Goal: Task Accomplishment & Management: Use online tool/utility

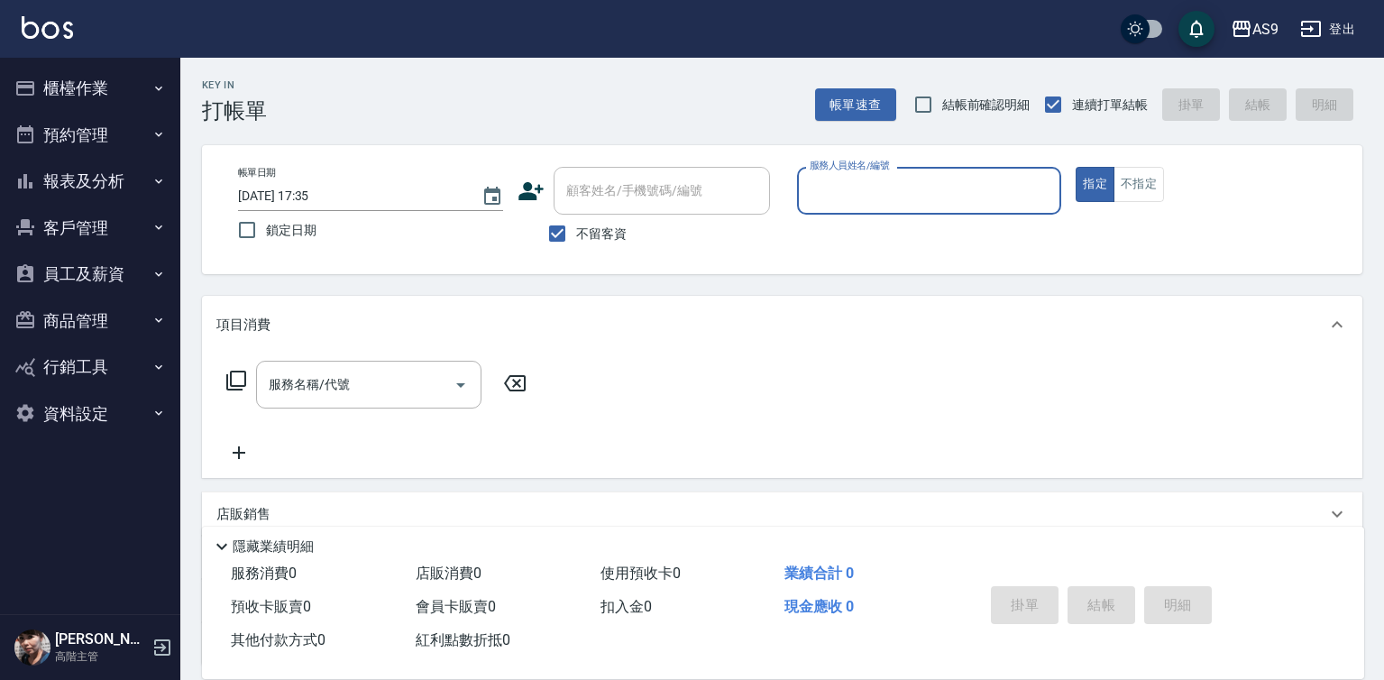
click at [123, 93] on button "櫃檯作業" at bounding box center [90, 88] width 166 height 47
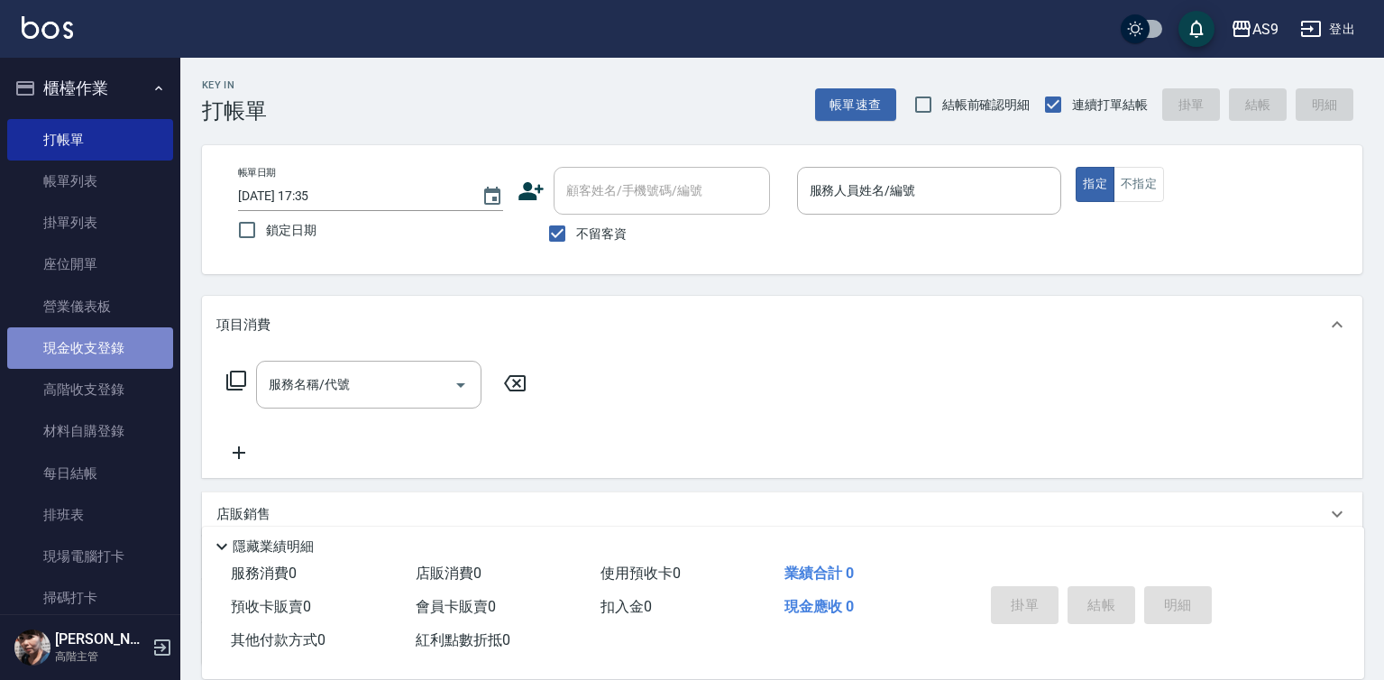
click at [130, 344] on link "現金收支登錄" at bounding box center [90, 347] width 166 height 41
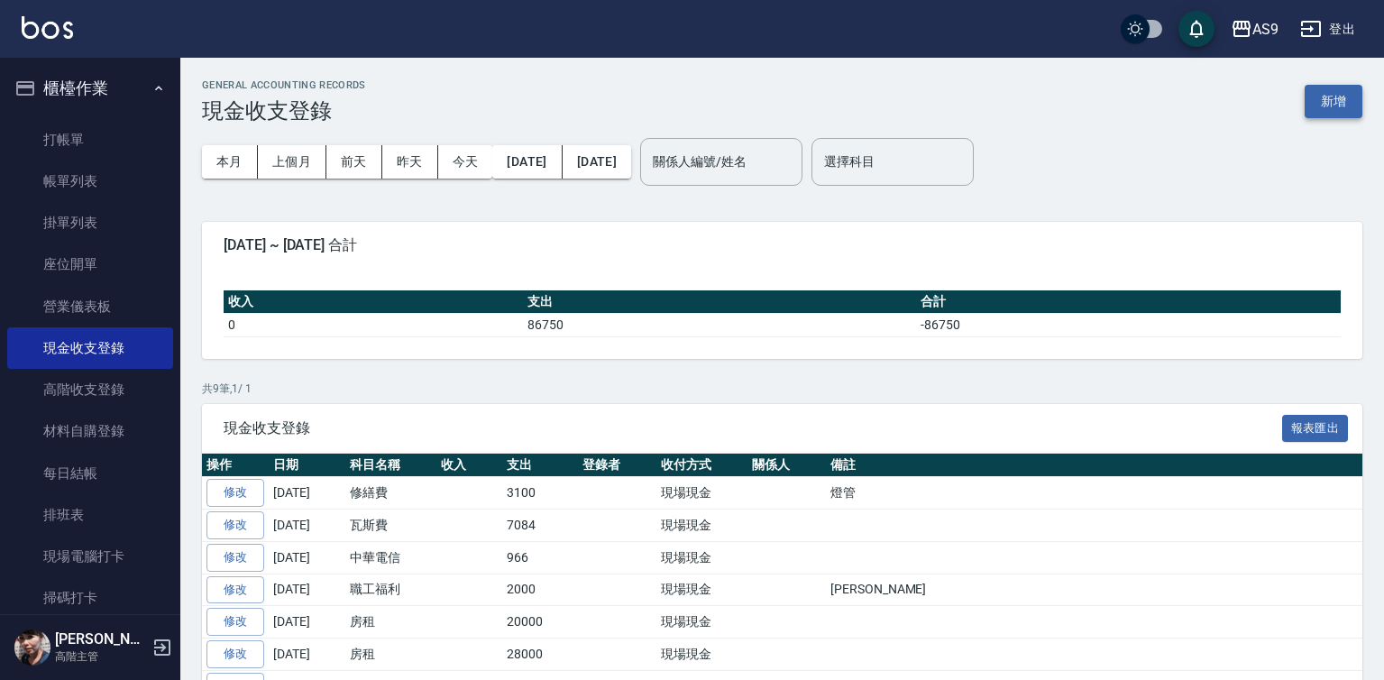
click at [1337, 96] on button "新增" at bounding box center [1334, 101] width 58 height 33
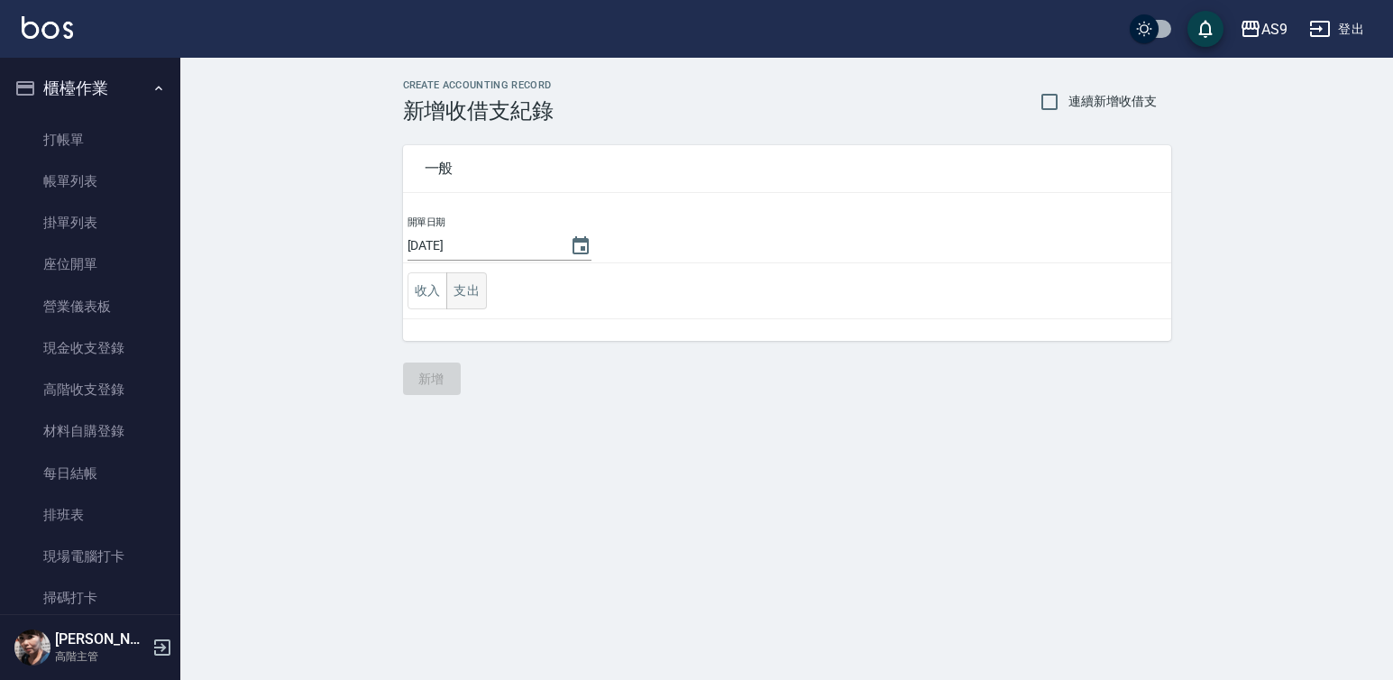
click at [471, 294] on button "支出" at bounding box center [466, 290] width 41 height 37
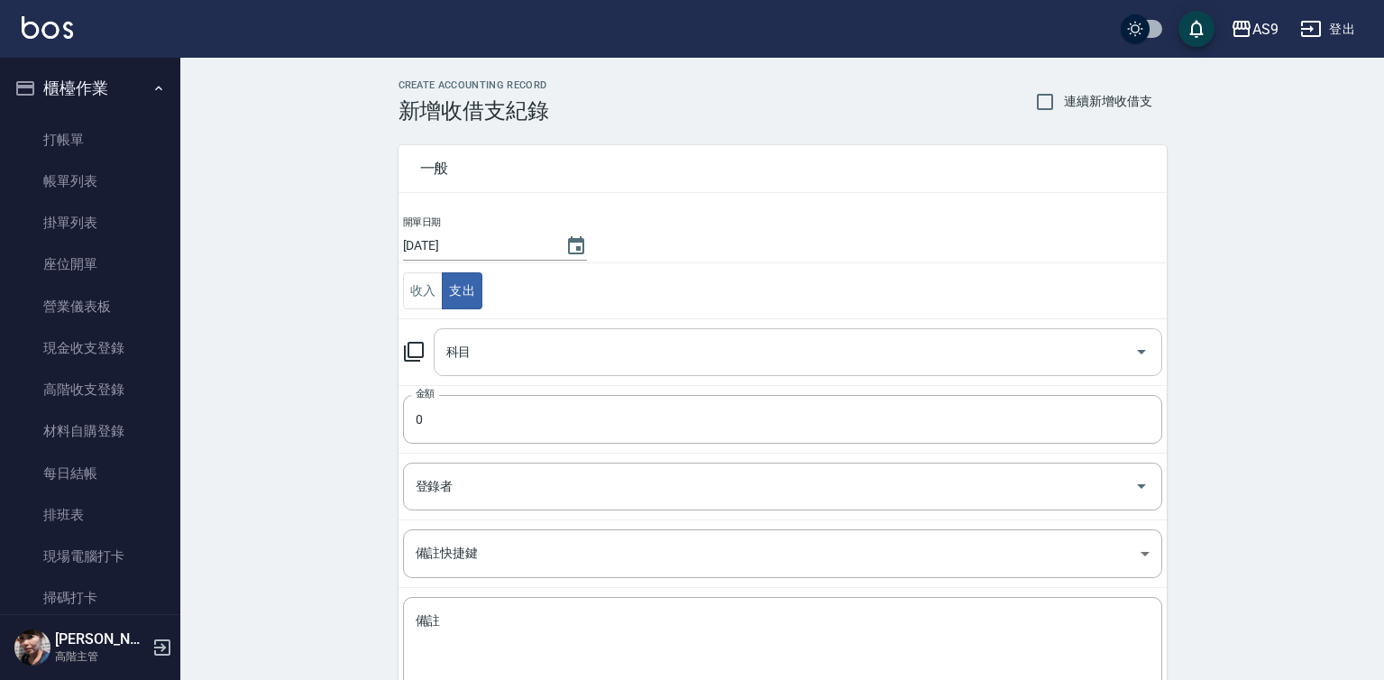
click at [491, 344] on input "科目" at bounding box center [784, 352] width 685 height 32
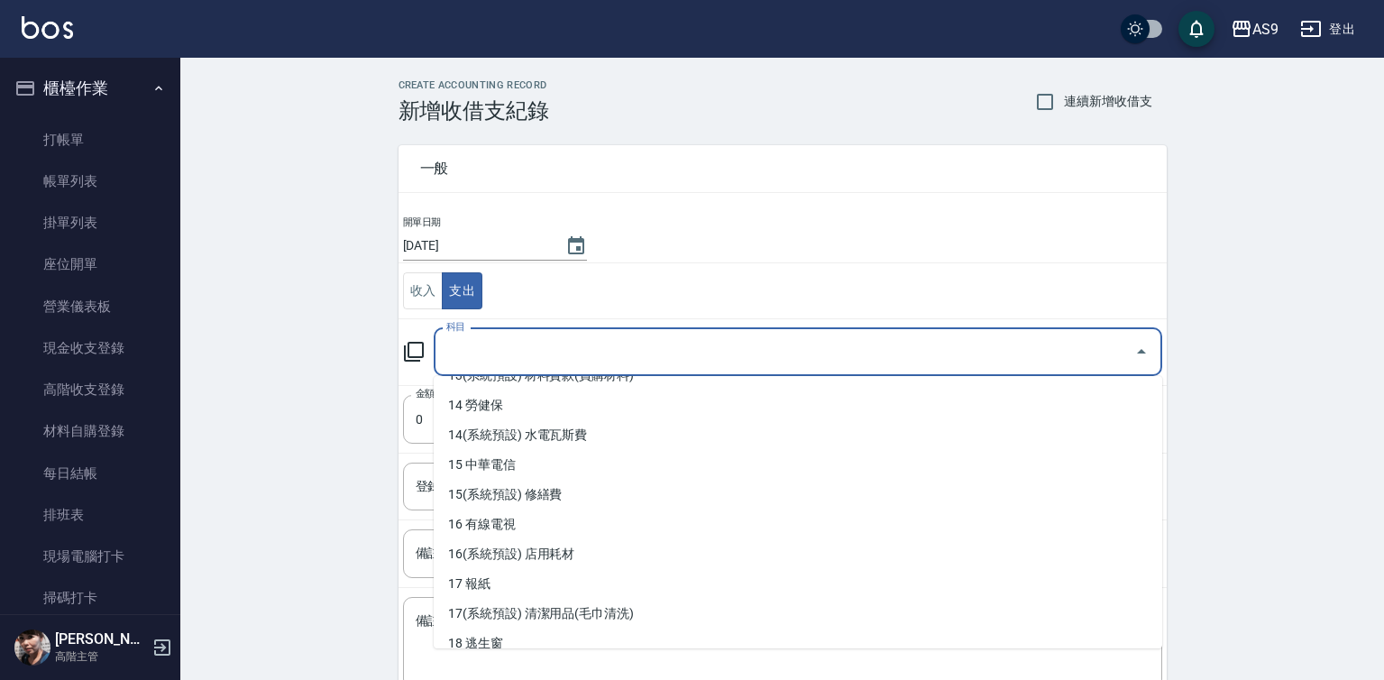
scroll to position [541, 0]
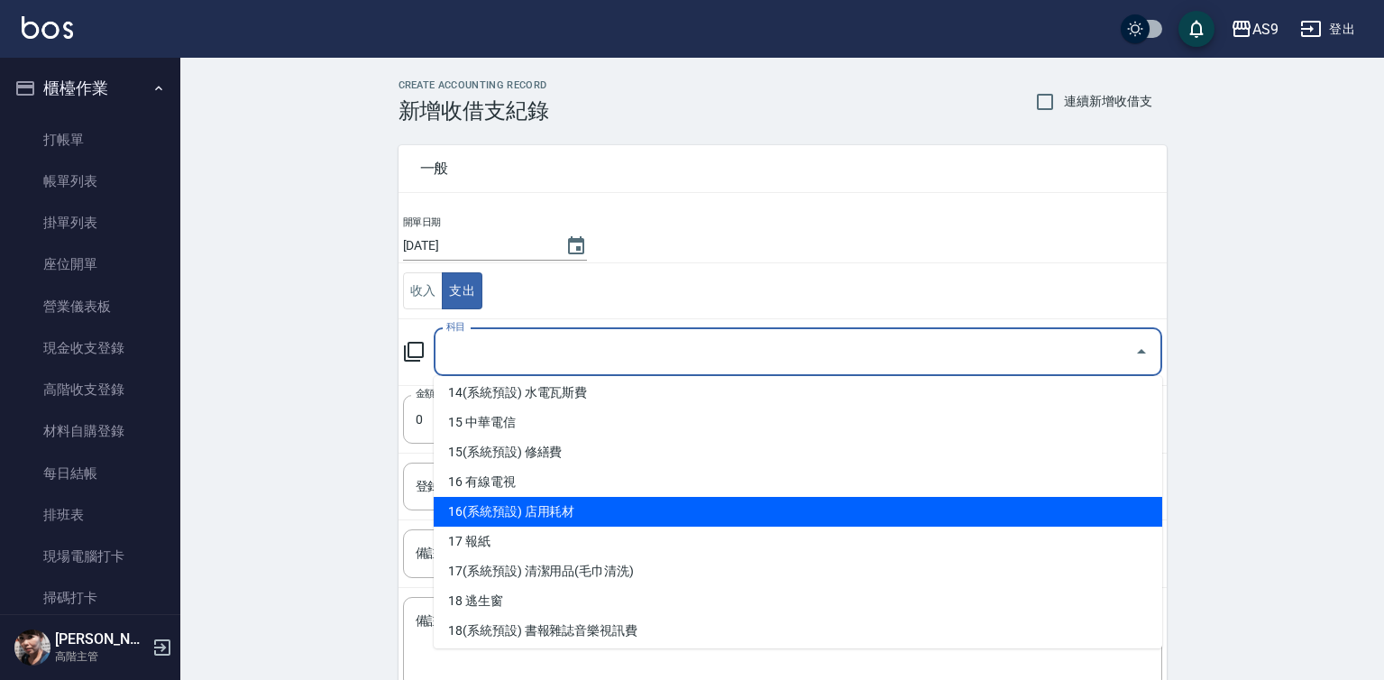
click at [558, 511] on li "16(系統預設) 店用耗材" at bounding box center [798, 512] width 729 height 30
type input "16(系統預設) 店用耗材"
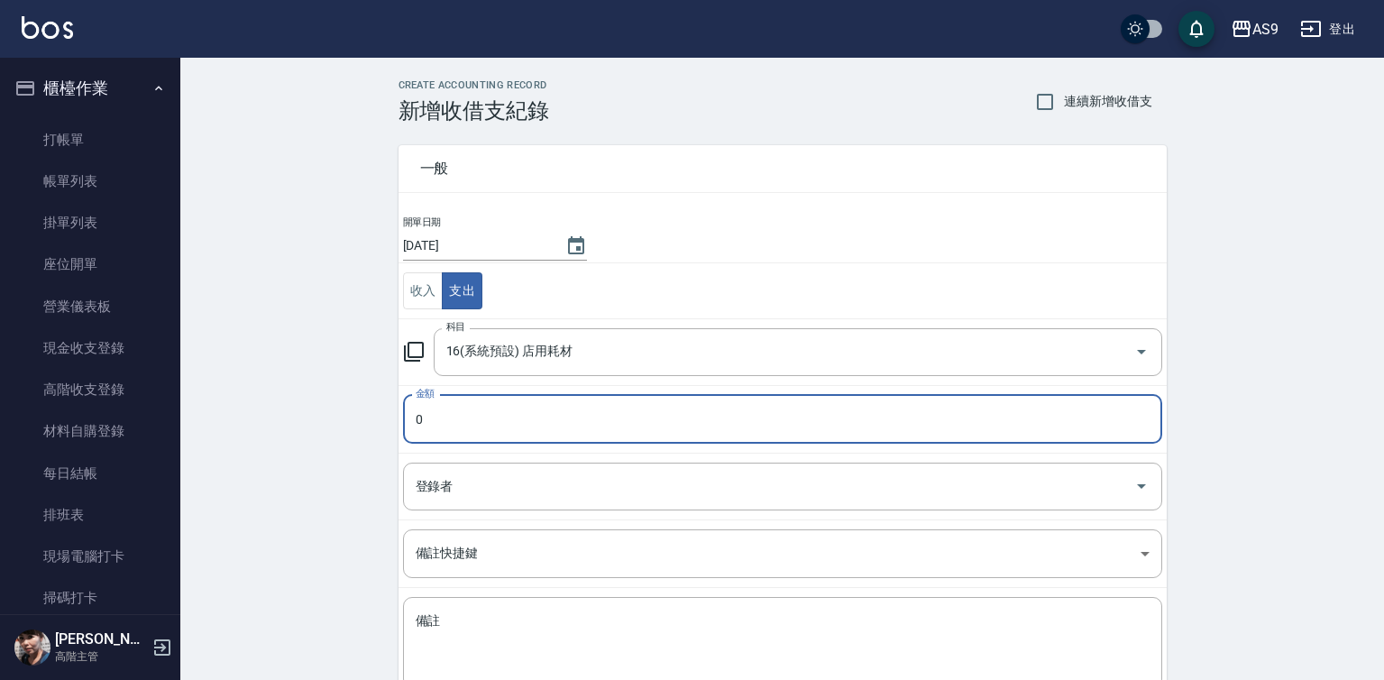
click at [438, 423] on input "0" at bounding box center [782, 419] width 759 height 49
click at [436, 430] on input "03500" at bounding box center [782, 419] width 759 height 49
type input "3500"
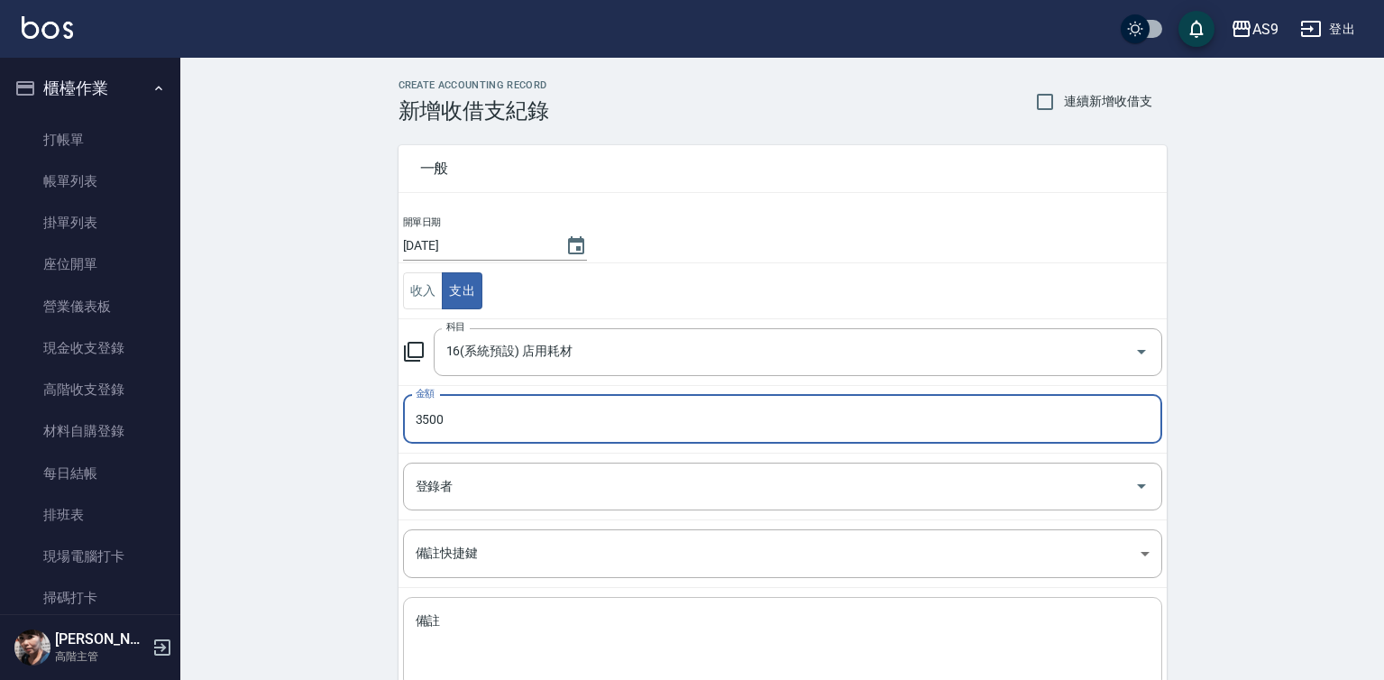
click at [436, 627] on textarea "備註" at bounding box center [783, 642] width 734 height 61
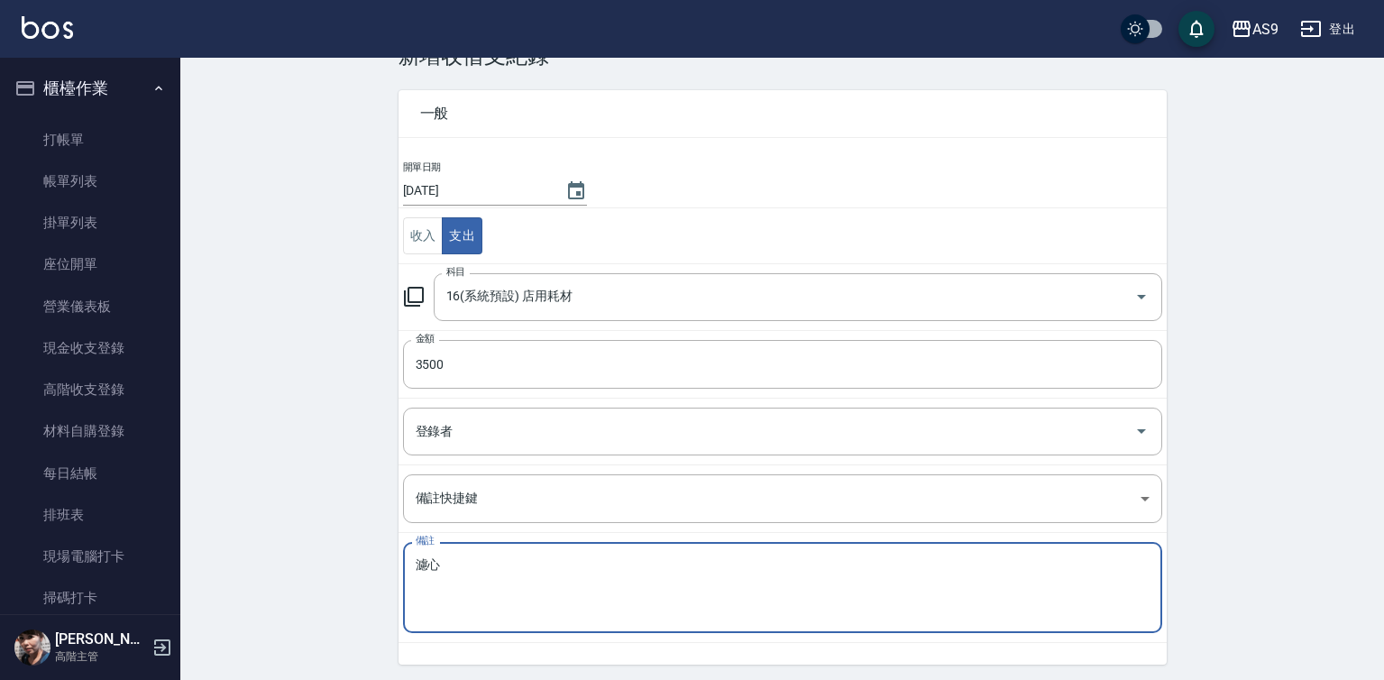
scroll to position [116, 0]
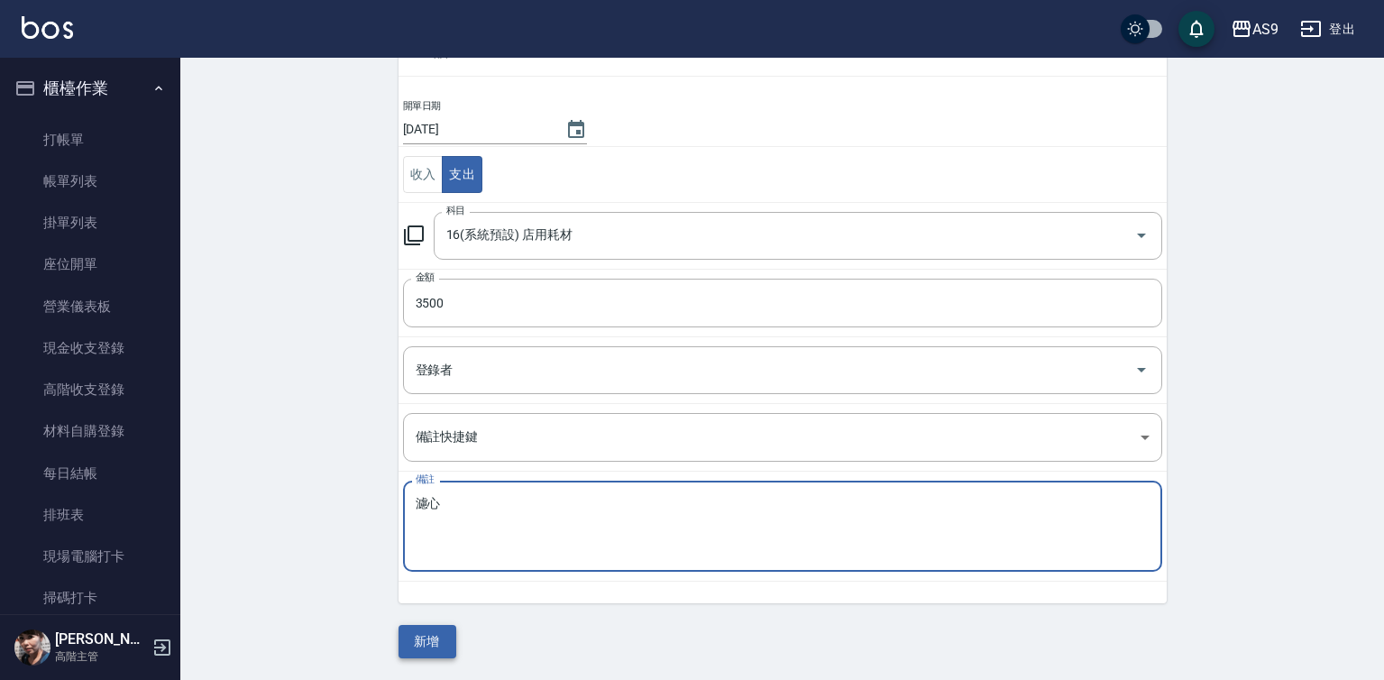
type textarea "濾心"
click at [425, 640] on button "新增" at bounding box center [428, 641] width 58 height 33
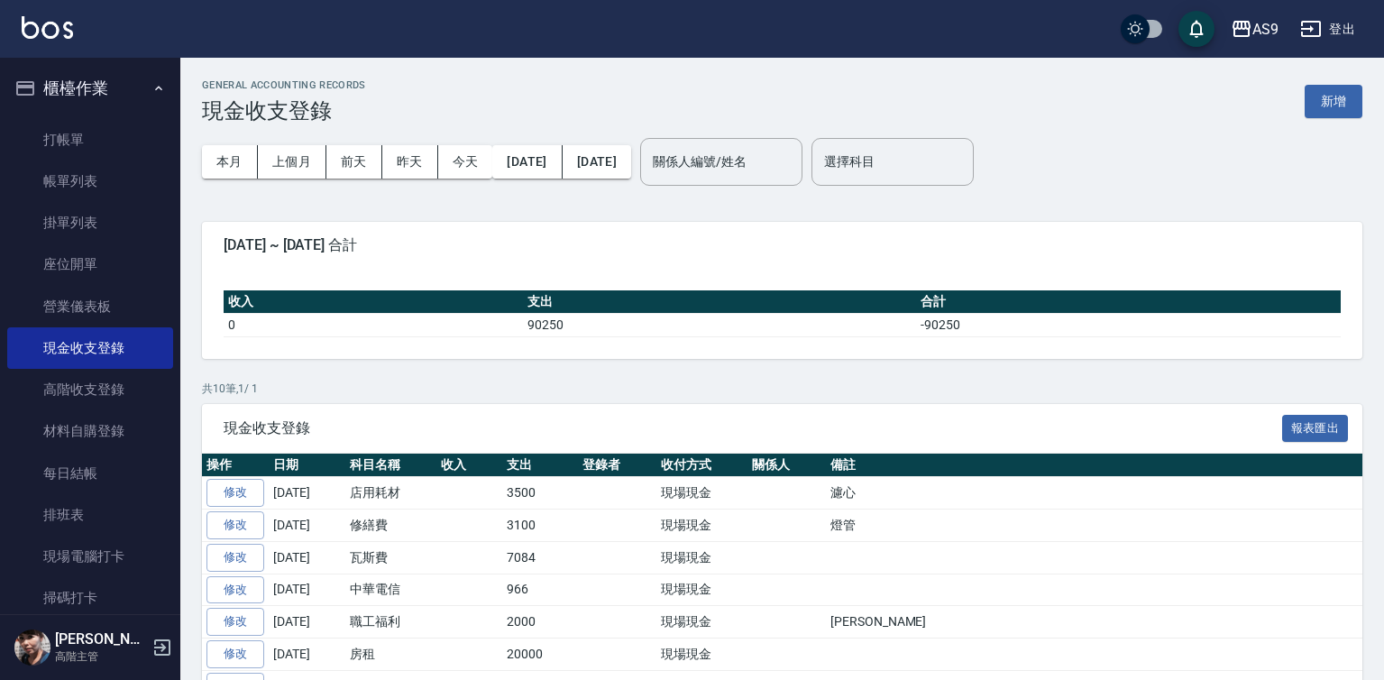
drag, startPoint x: 92, startPoint y: 477, endPoint x: 235, endPoint y: 389, distance: 168.4
click at [92, 477] on link "每日結帳" at bounding box center [90, 473] width 166 height 41
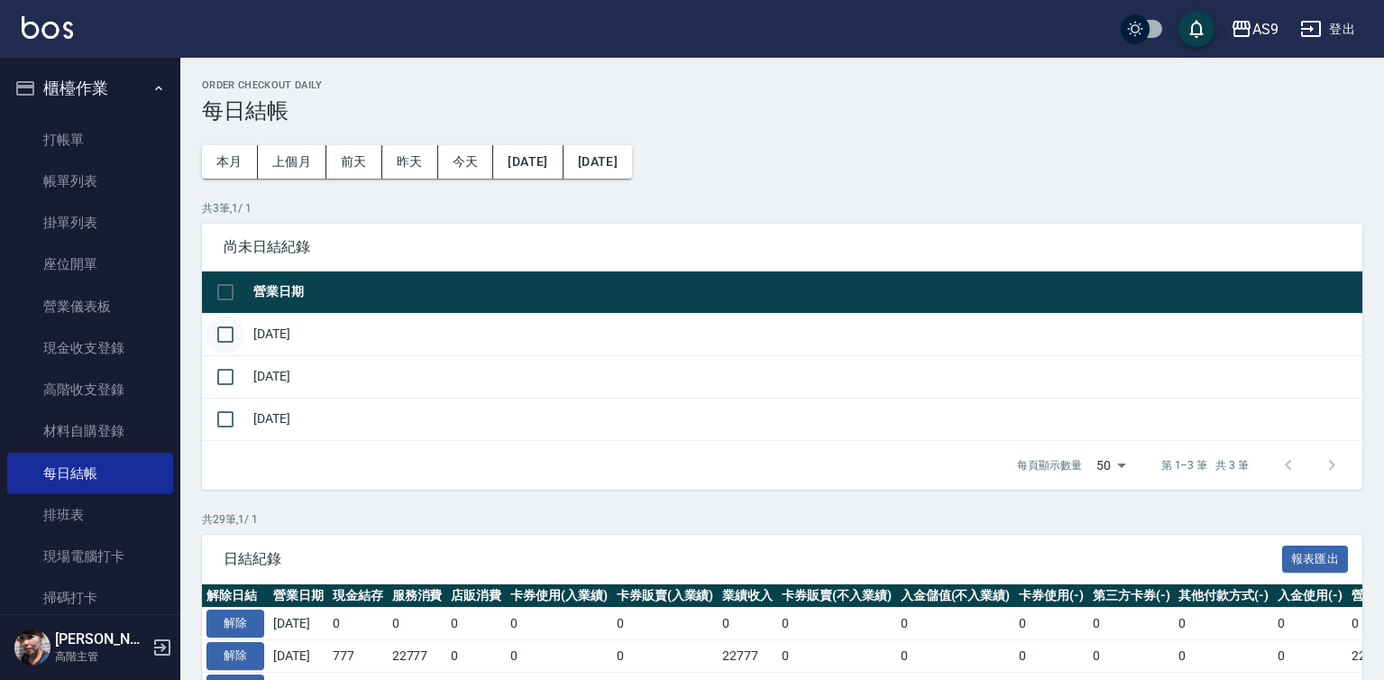
drag, startPoint x: 223, startPoint y: 328, endPoint x: 234, endPoint y: 352, distance: 25.8
click at [224, 329] on input "checkbox" at bounding box center [226, 335] width 38 height 38
checkbox input "true"
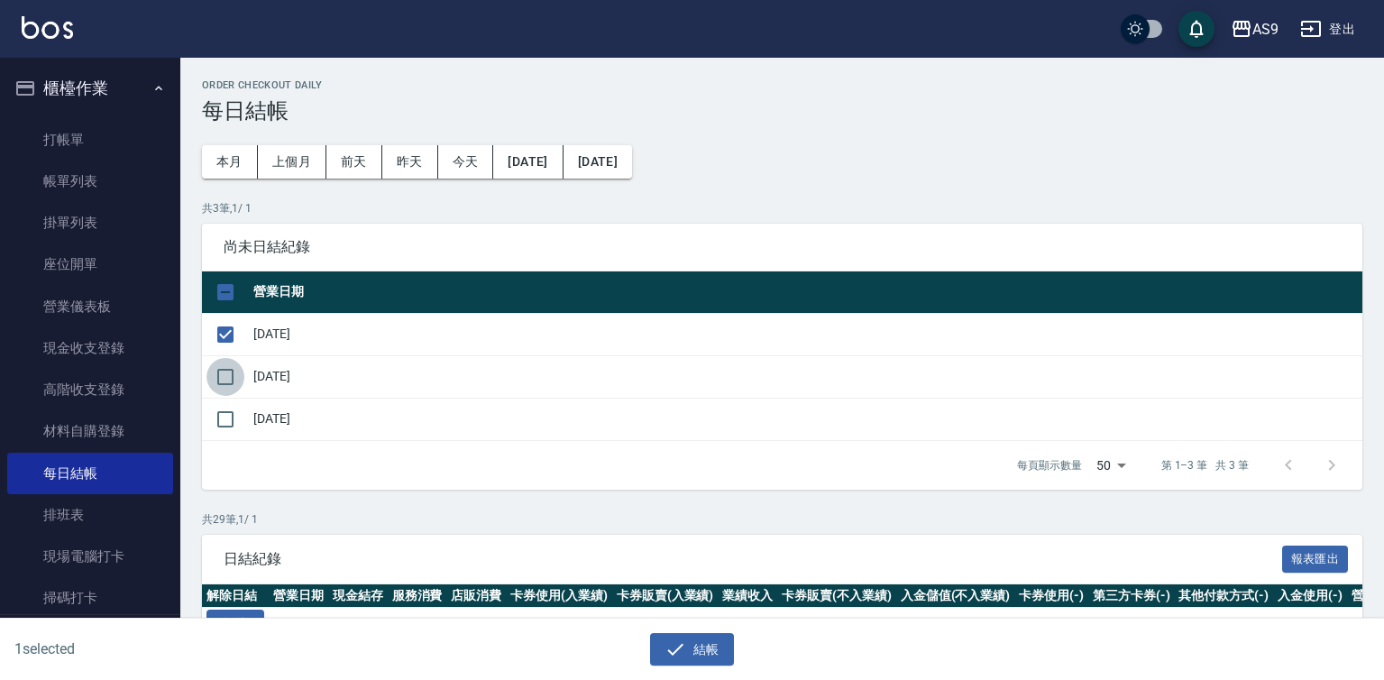
click at [225, 374] on input "checkbox" at bounding box center [226, 377] width 38 height 38
checkbox input "true"
click at [699, 646] on button "結帳" at bounding box center [692, 649] width 84 height 33
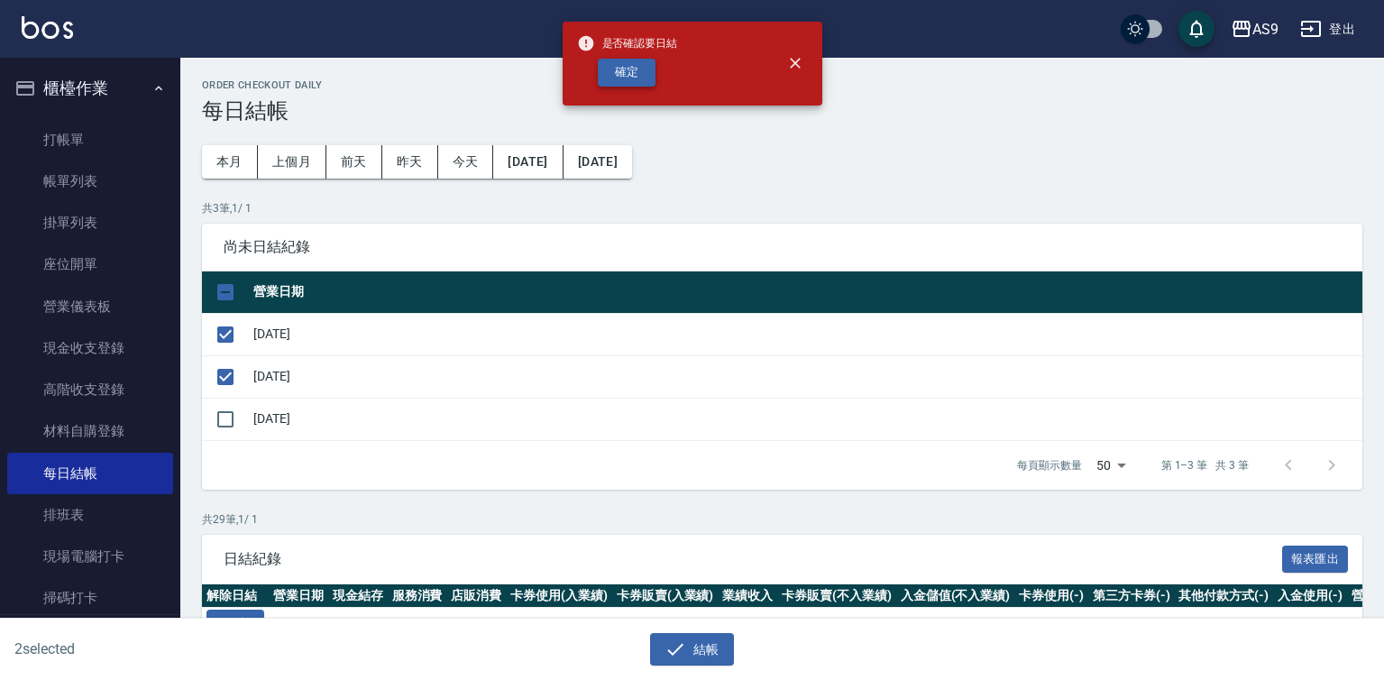
click at [617, 85] on button "確定" at bounding box center [627, 73] width 58 height 28
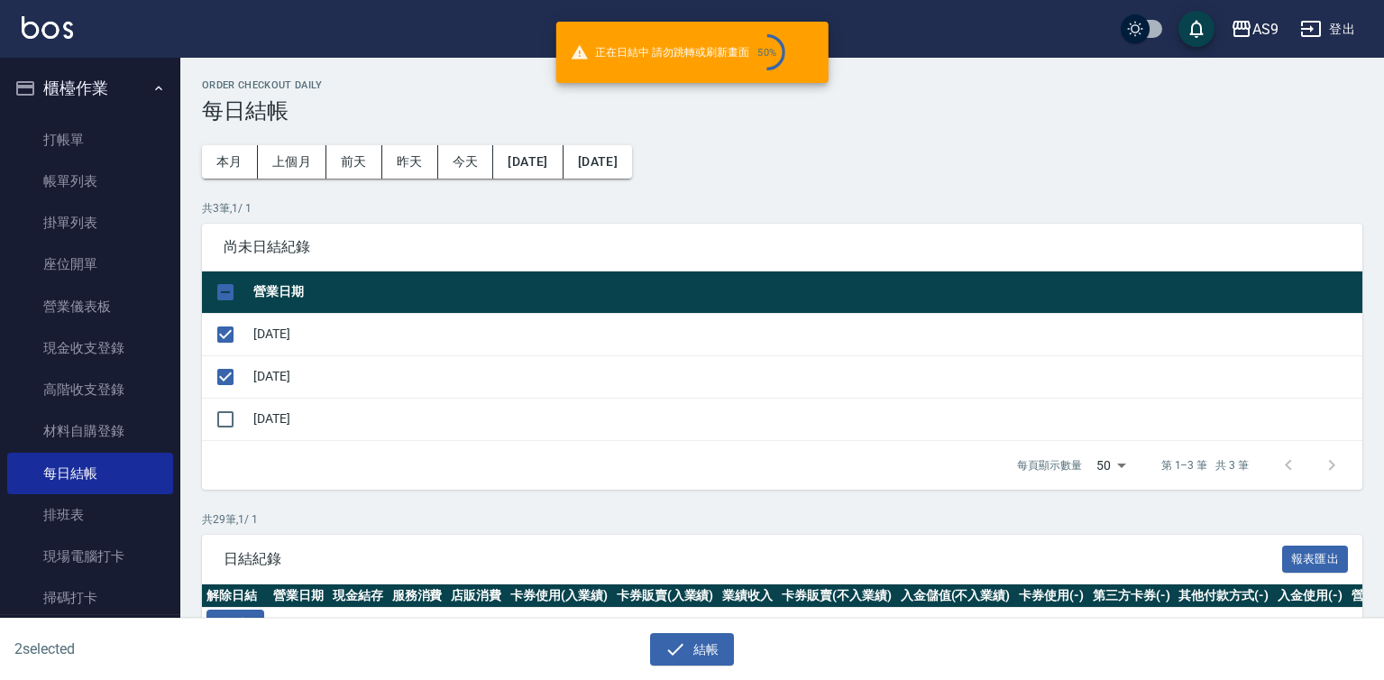
checkbox input "false"
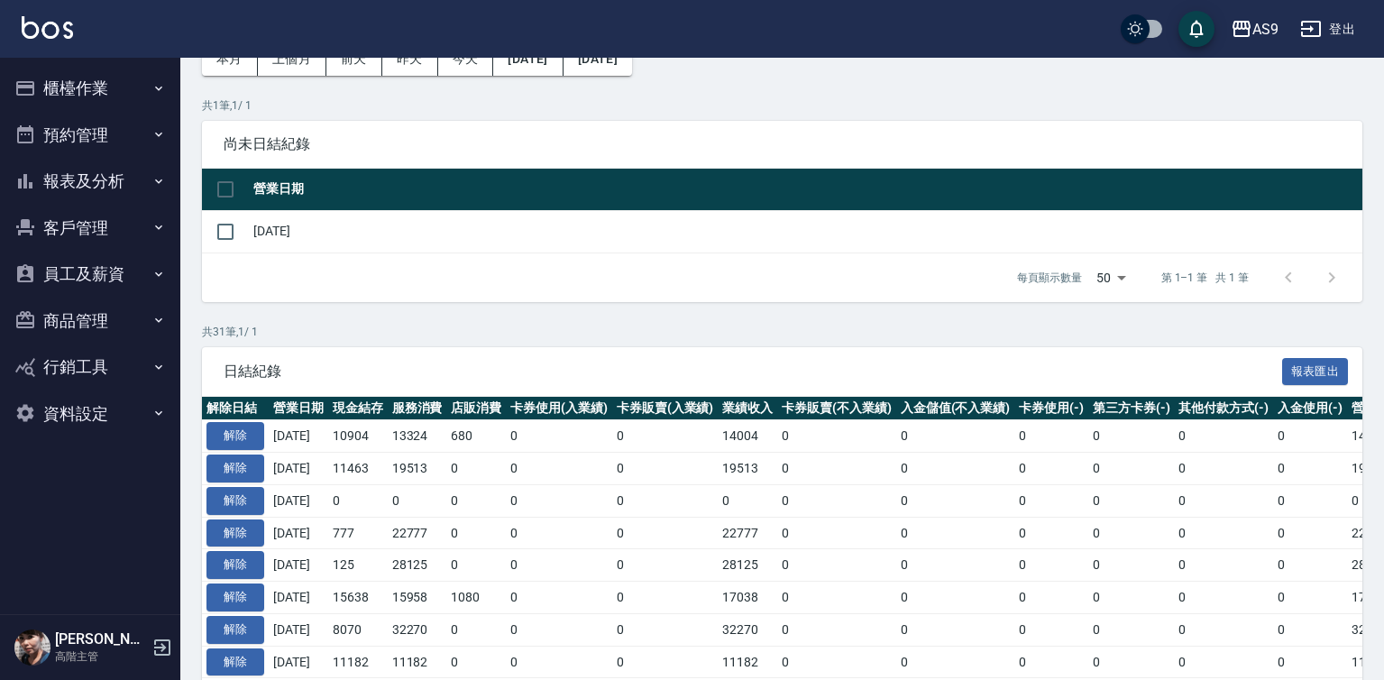
scroll to position [114, 0]
